Goal: Task Accomplishment & Management: Manage account settings

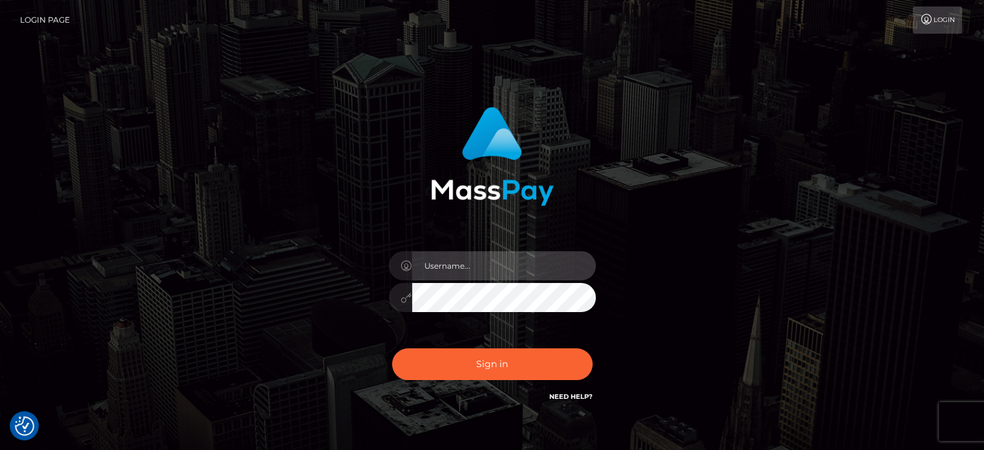
click at [450, 276] on input "text" at bounding box center [504, 265] width 184 height 29
paste input "[PERSON_NAME].B2"
type input "[PERSON_NAME].B2"
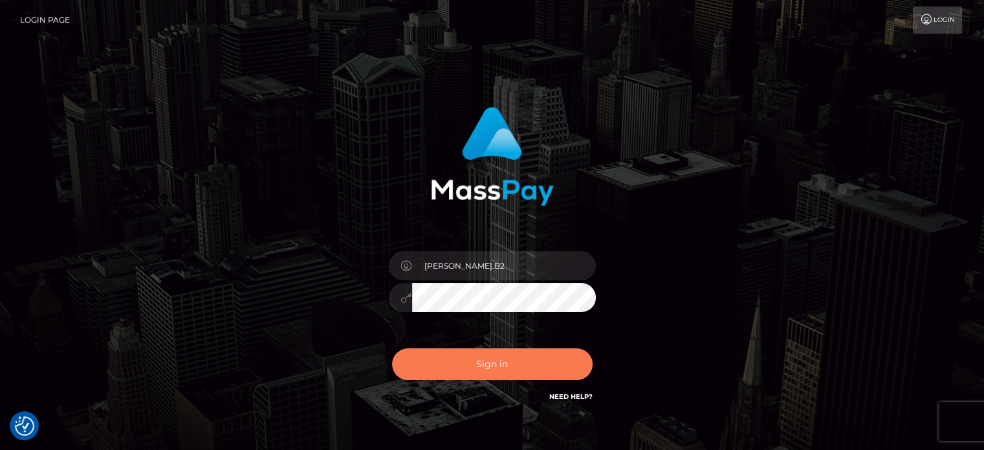
click at [489, 357] on button "Sign in" at bounding box center [492, 364] width 201 height 32
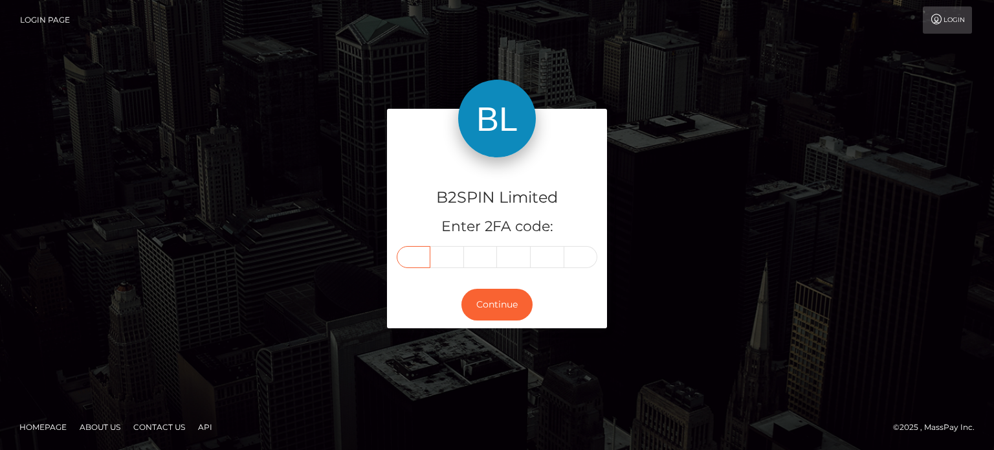
click at [414, 258] on input "text" at bounding box center [414, 257] width 34 height 22
paste input "0"
type input "0"
type input "2"
type input "5"
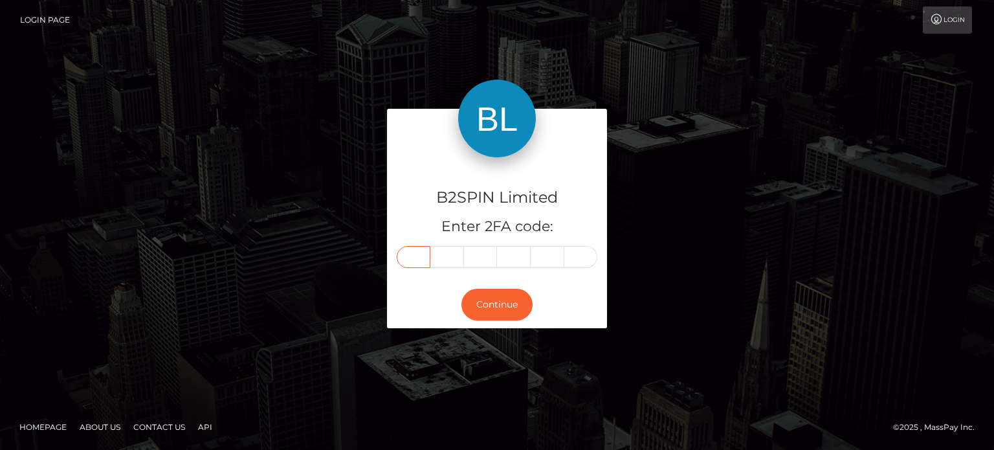
type input "8"
type input "3"
type input "0"
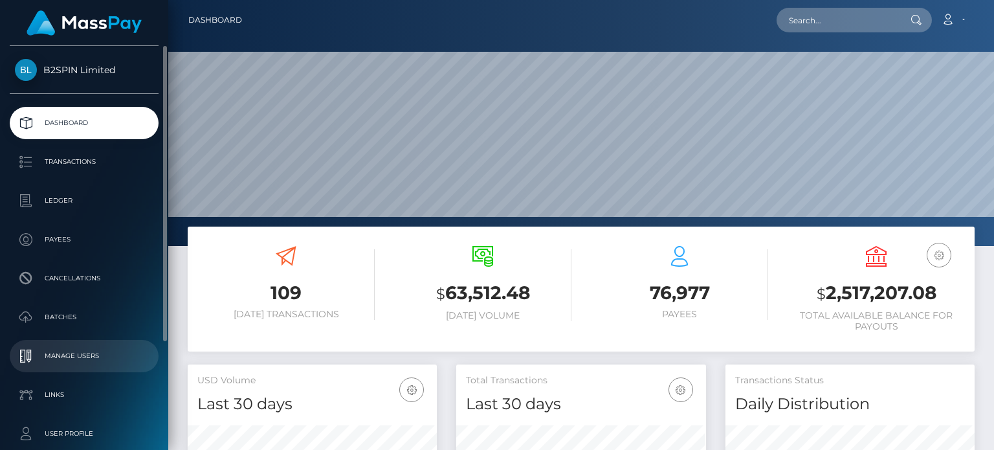
click at [96, 355] on p "Manage Users" at bounding box center [84, 355] width 138 height 19
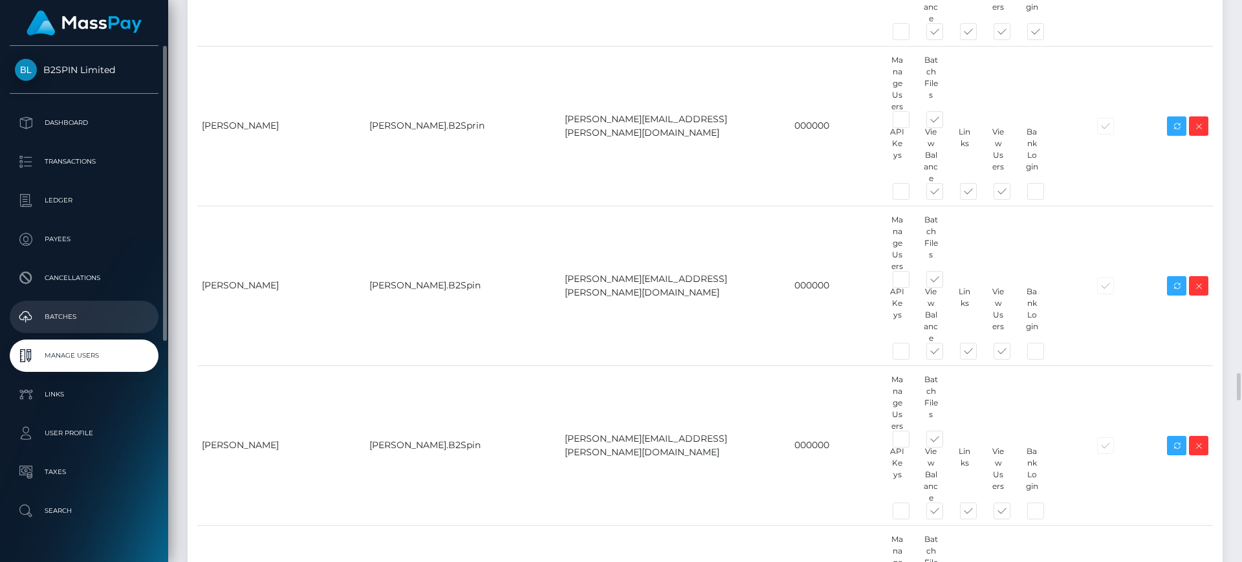
scroll to position [10837, 0]
click at [74, 362] on p "Manage Users" at bounding box center [84, 355] width 138 height 19
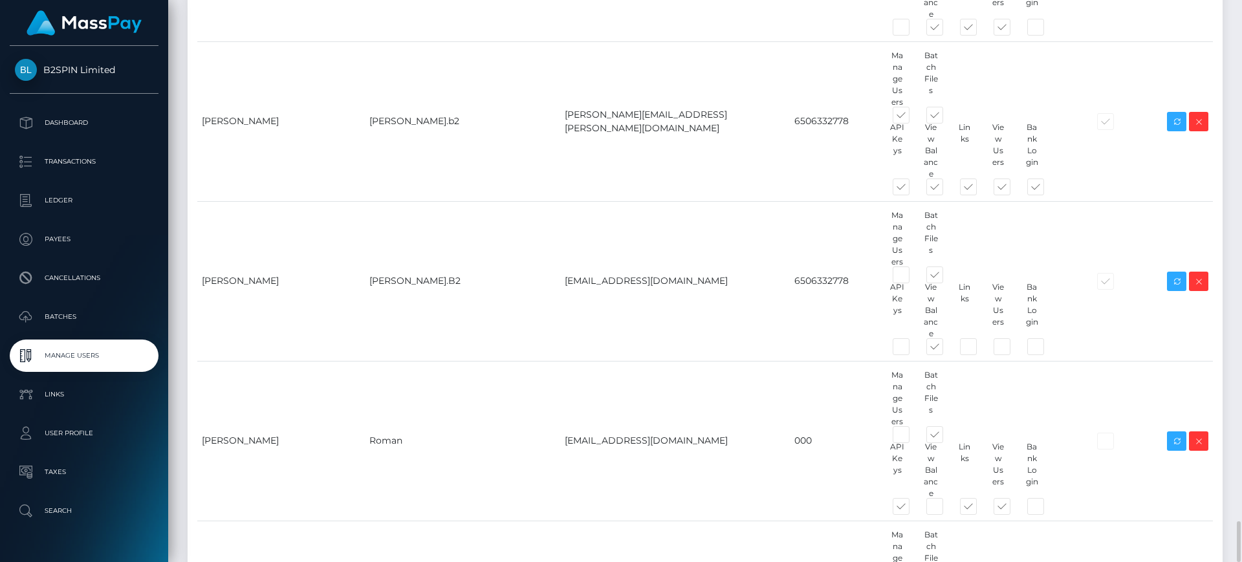
scroll to position [7088, 0]
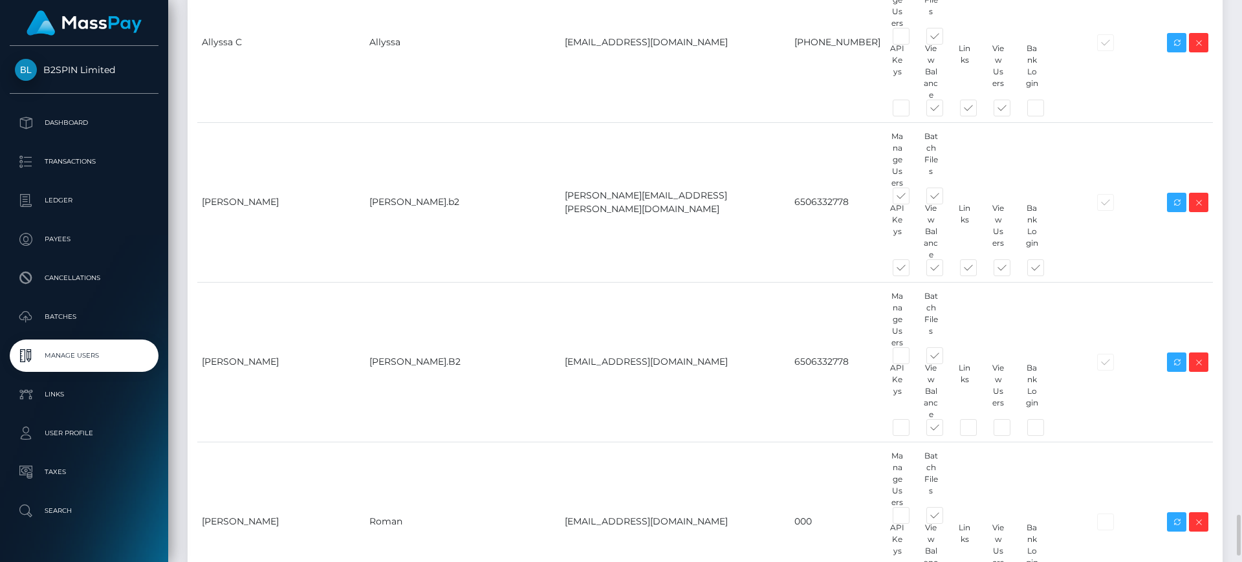
drag, startPoint x: 573, startPoint y: 239, endPoint x: 646, endPoint y: 231, distance: 72.9
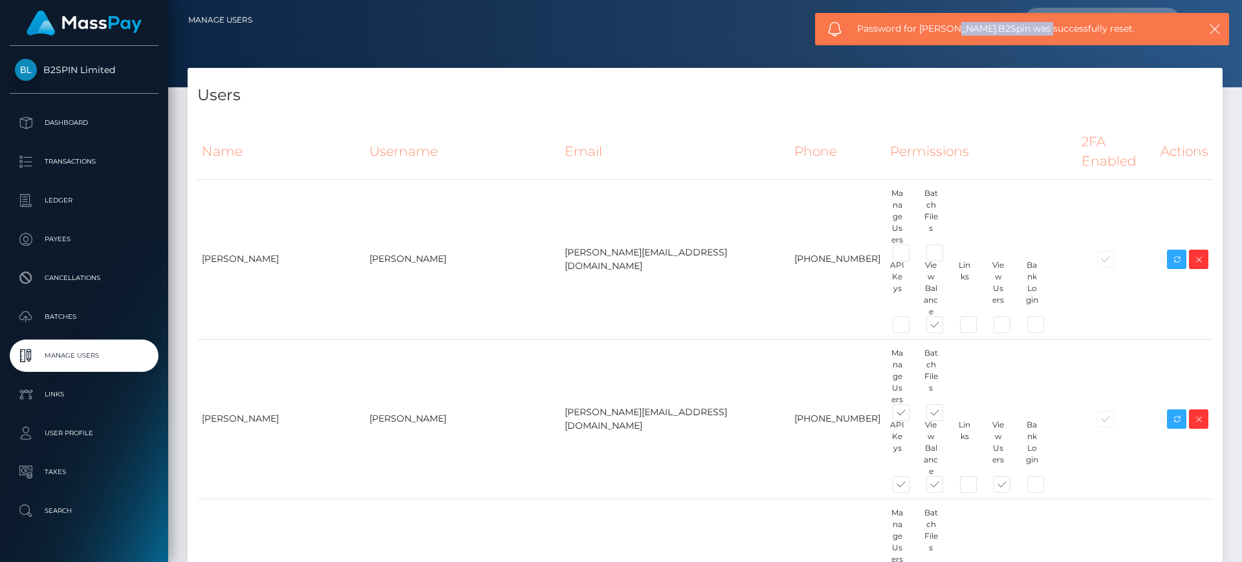
drag, startPoint x: 950, startPoint y: 31, endPoint x: 1065, endPoint y: 47, distance: 116.2
click at [1044, 31] on span "Password for [PERSON_NAME].B2Spin was successfully reset." at bounding box center [1017, 29] width 320 height 14
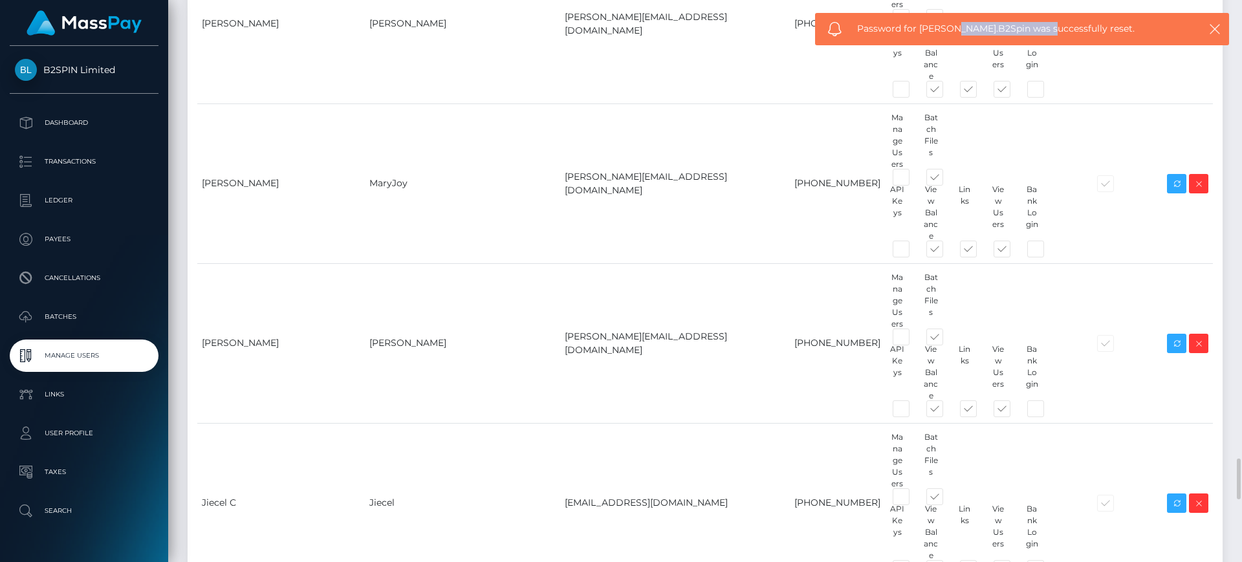
scroll to position [6874, 0]
